Goal: Task Accomplishment & Management: Complete application form

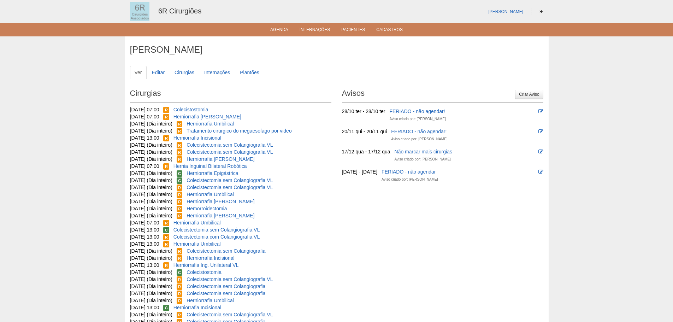
click at [285, 33] on link "Agenda" at bounding box center [279, 30] width 18 height 6
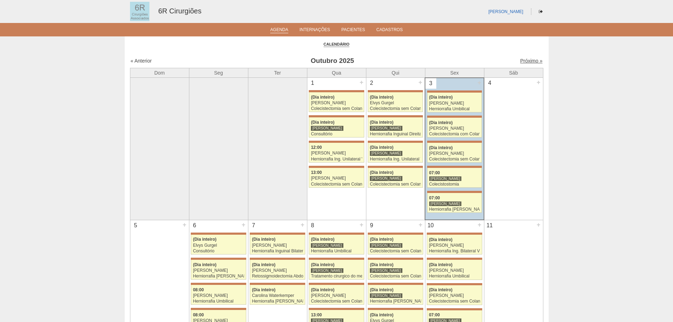
click at [520, 62] on link "Próximo »" at bounding box center [531, 61] width 22 height 6
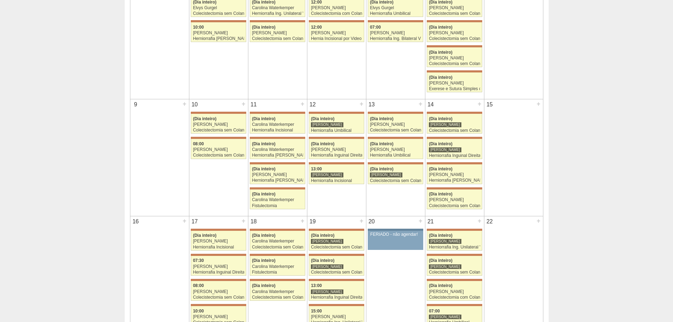
scroll to position [35, 0]
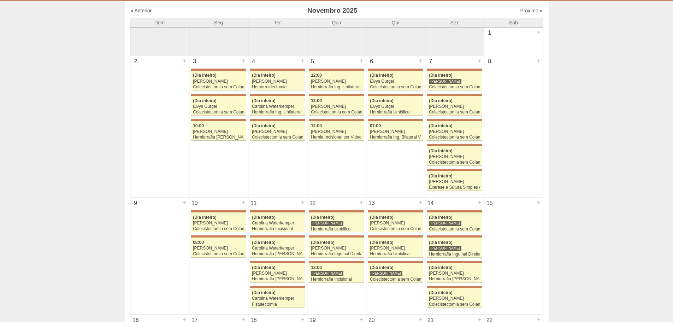
click at [523, 10] on link "Próximo »" at bounding box center [531, 11] width 22 height 6
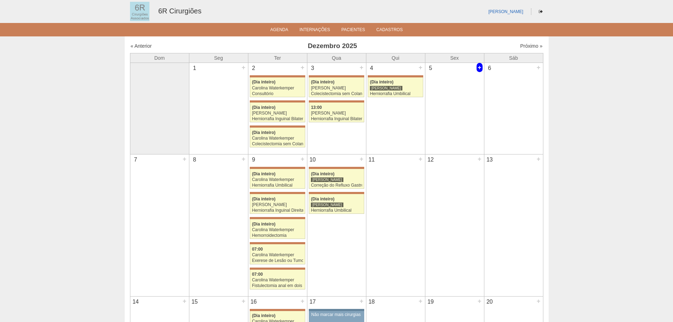
click at [480, 67] on div "+" at bounding box center [480, 67] width 6 height 9
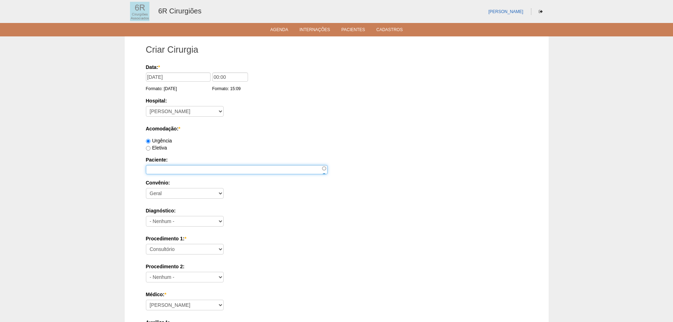
click at [171, 173] on input "Paciente:" at bounding box center [237, 169] width 182 height 9
paste input "FERNANDO MARTINS"
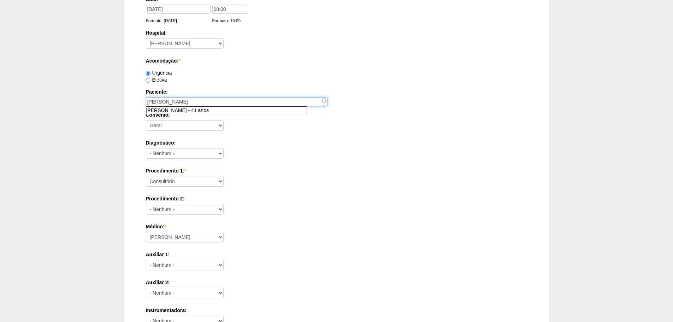
scroll to position [141, 0]
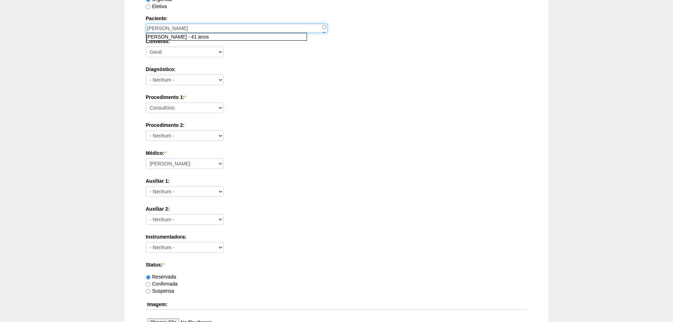
type input "FERNANDO MARTINS"
click at [212, 105] on select "Consultório Abscesso Hepático - Drenagem Abscesso perianal Amputação Abdômino P…" at bounding box center [185, 107] width 78 height 11
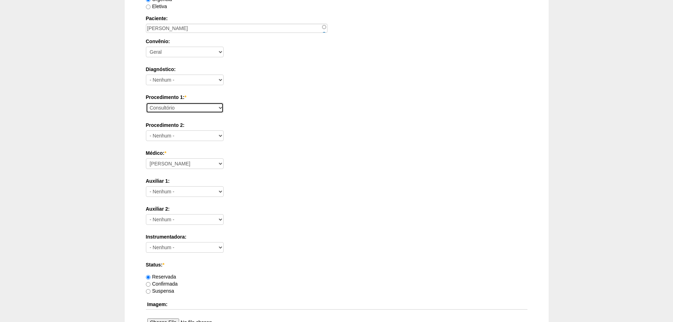
select select "66551"
click at [146, 102] on select "Consultório Abscesso Hepático - Drenagem Abscesso perianal Amputação Abdômino P…" at bounding box center [185, 107] width 78 height 11
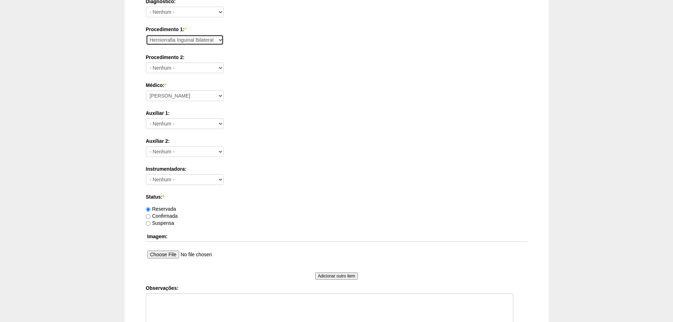
scroll to position [212, 0]
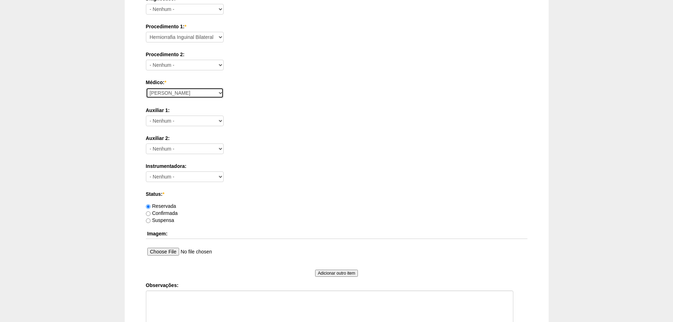
click at [195, 93] on select "Aline Zanon Bariatricas Bruno Bulisani Bruno Oliveira Carolina Waterkemper Elvy…" at bounding box center [185, 93] width 78 height 11
select select "71"
click at [146, 88] on select "Aline Zanon Bariatricas Bruno Bulisani Bruno Oliveira Carolina Waterkemper Elvy…" at bounding box center [185, 93] width 78 height 11
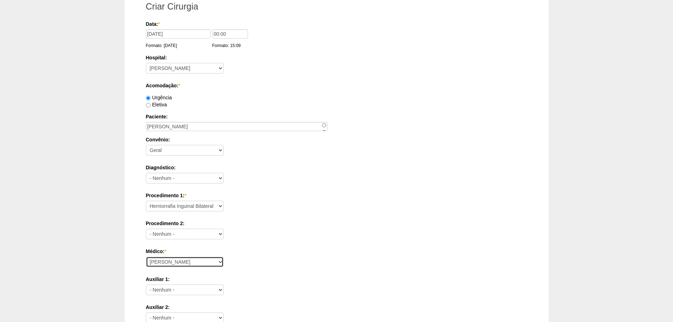
scroll to position [0, 0]
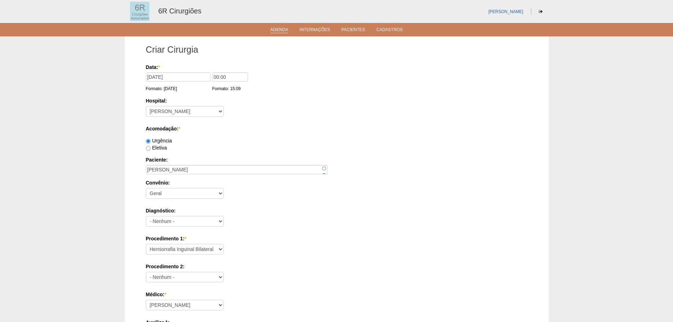
click at [280, 33] on link "Agenda" at bounding box center [279, 30] width 18 height 6
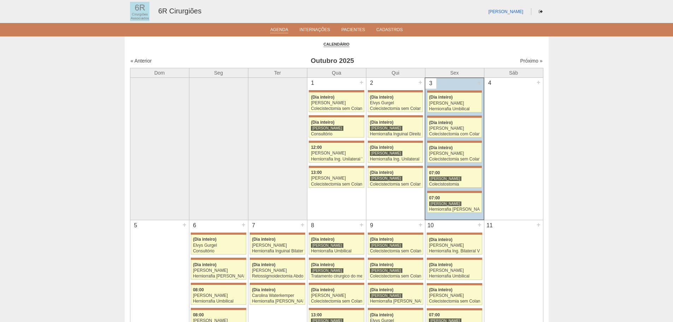
click at [522, 58] on div "Próximo »" at bounding box center [493, 60] width 99 height 7
click at [524, 58] on link "Próximo »" at bounding box center [531, 61] width 22 height 6
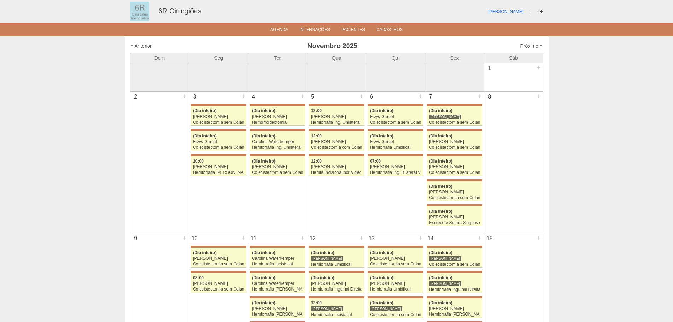
click at [525, 47] on link "Próximo »" at bounding box center [531, 46] width 22 height 6
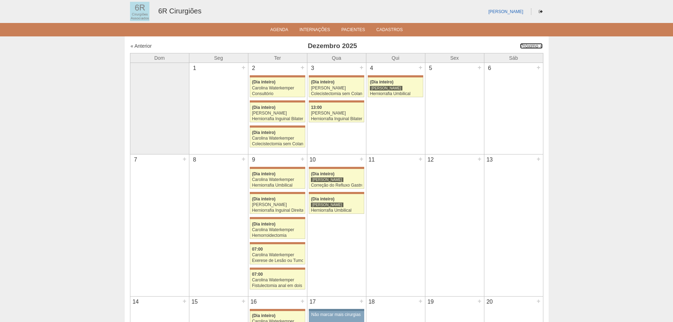
click at [525, 47] on link "Próximo »" at bounding box center [531, 46] width 22 height 6
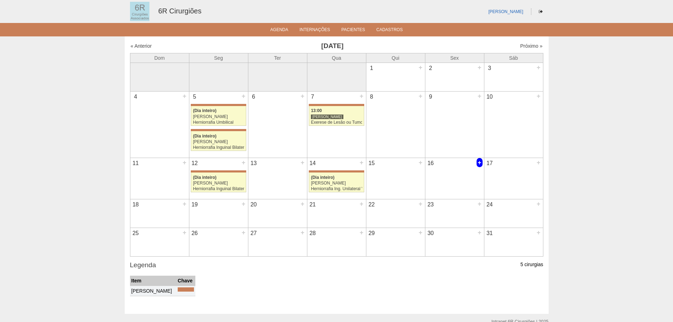
click at [479, 163] on div "+" at bounding box center [480, 162] width 6 height 9
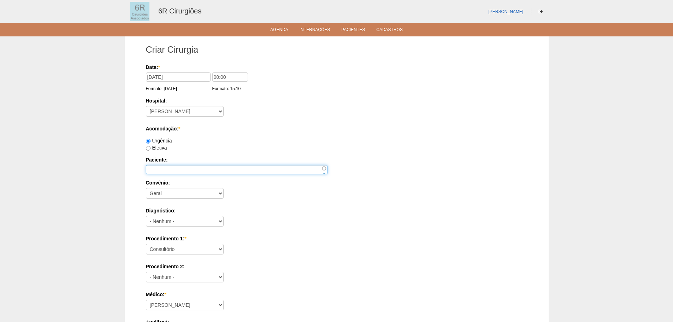
click at [206, 165] on input "Paciente:" at bounding box center [237, 169] width 182 height 9
paste input "[PERSON_NAME]"
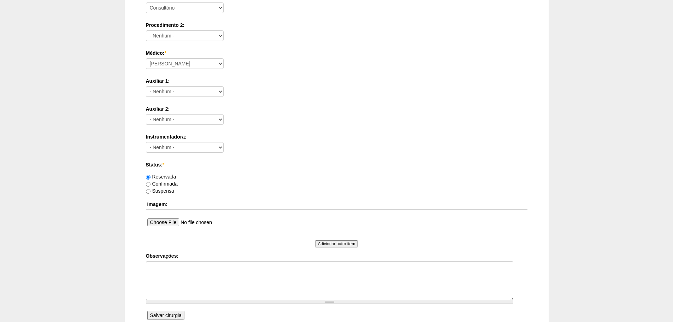
scroll to position [247, 0]
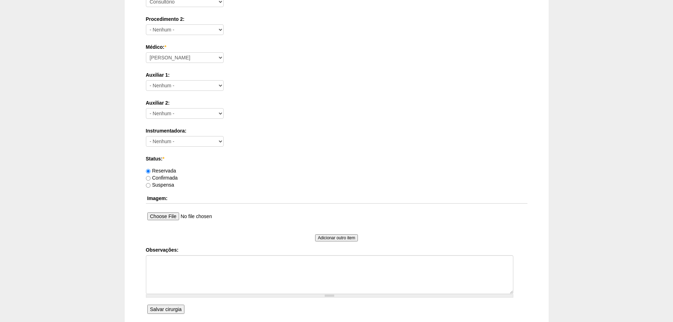
type input "[PERSON_NAME]"
click at [200, 52] on select "Aline Zanon Bariatricas Bruno Bulisani Bruno Oliveira Carolina Waterkemper Elvy…" at bounding box center [185, 57] width 78 height 11
click at [260, 271] on textarea "Observações:" at bounding box center [330, 274] width 368 height 39
paste textarea "direita 3,8 x 2,2 cm com colo de 1,8 cm e a esquerda 3,9 x 0,9 cm com colo de 1…"
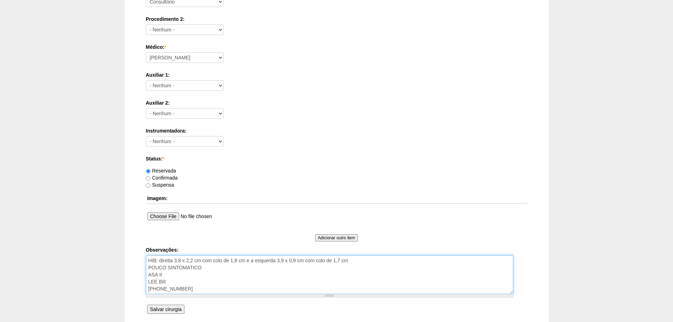
type textarea "HIB: direita 3,8 x 2,2 cm com colo de 1,8 cm e a esquerda 3,9 x 0,9 cm com colo…"
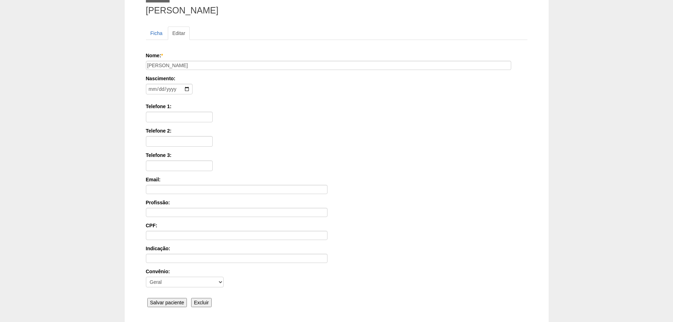
scroll to position [106, 0]
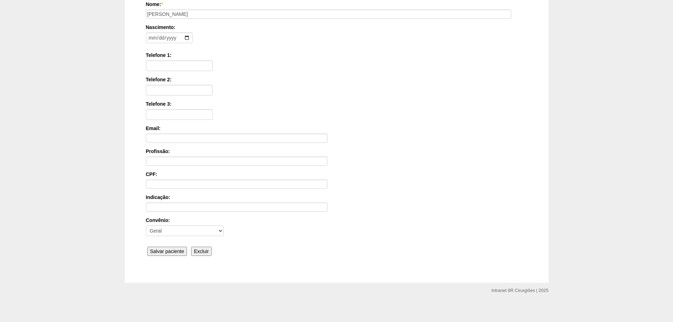
click at [170, 248] on input "Salvar paciente" at bounding box center [167, 251] width 40 height 9
